Goal: Use online tool/utility

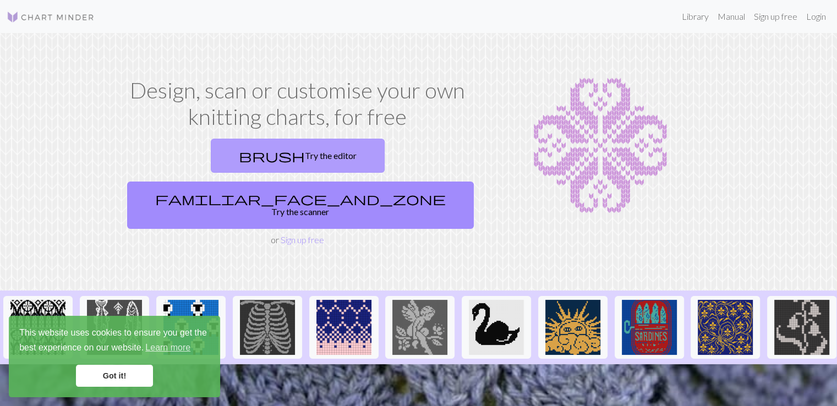
click at [240, 156] on link "brush Try the editor" at bounding box center [298, 156] width 174 height 34
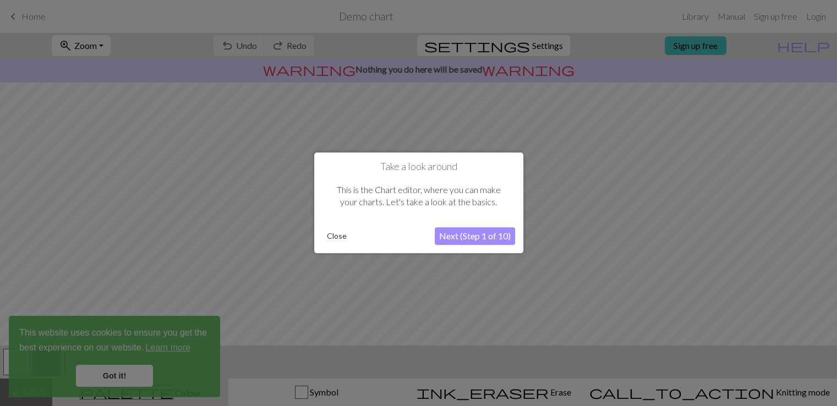
click at [346, 233] on button "Close" at bounding box center [336, 236] width 29 height 17
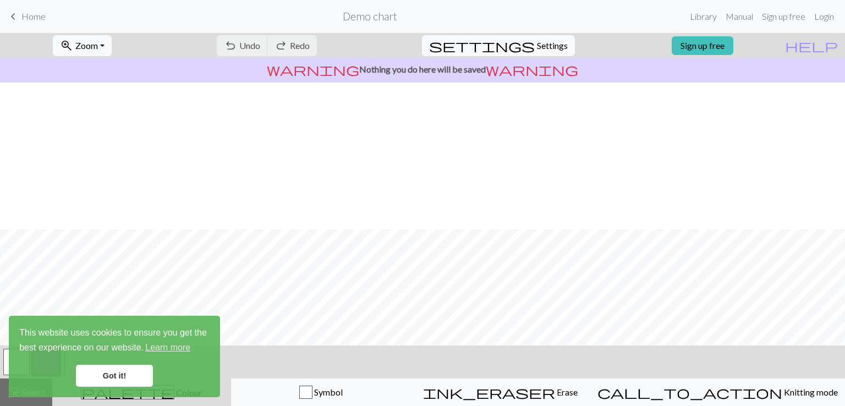
scroll to position [147, 0]
click at [313, 393] on div "button" at bounding box center [305, 392] width 13 height 13
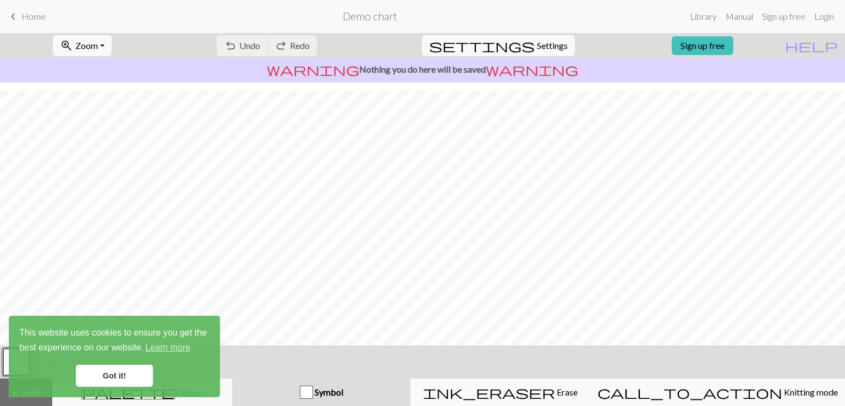
click at [313, 386] on div "button" at bounding box center [306, 392] width 13 height 13
click at [108, 375] on link "Got it!" at bounding box center [114, 376] width 77 height 22
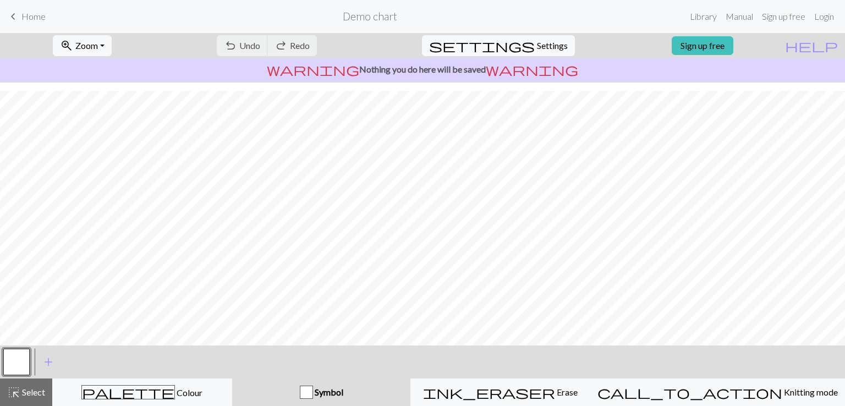
click at [172, 393] on body "This website uses cookies to ensure you get the best experience on our website.…" at bounding box center [422, 203] width 845 height 406
click at [22, 365] on button "button" at bounding box center [16, 362] width 26 height 26
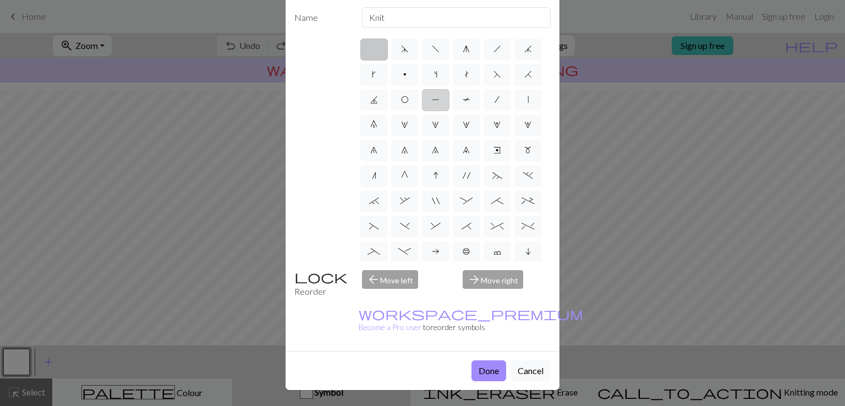
scroll to position [0, 0]
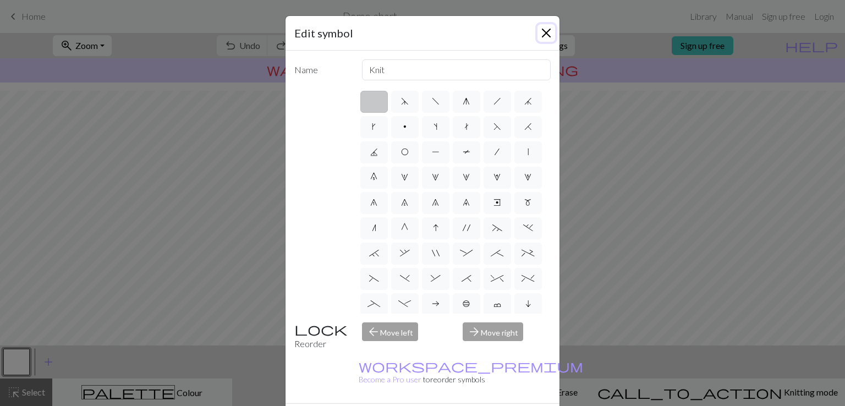
click at [543, 27] on button "Close" at bounding box center [547, 33] width 18 height 18
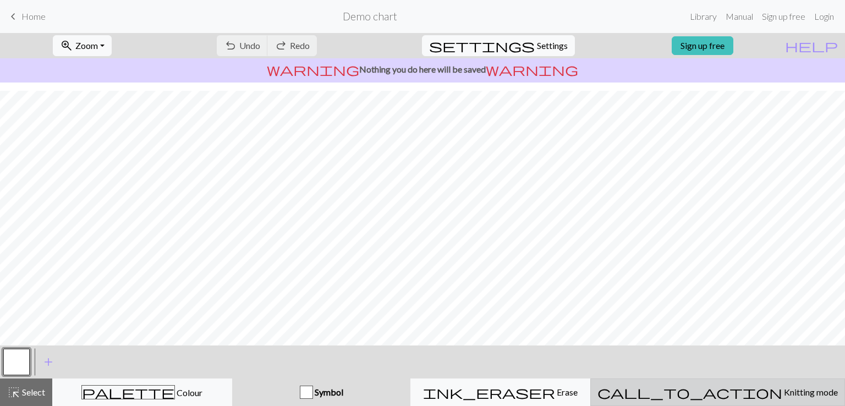
click at [782, 395] on span "Knitting mode" at bounding box center [810, 392] width 56 height 10
